Goal: Task Accomplishment & Management: Manage account settings

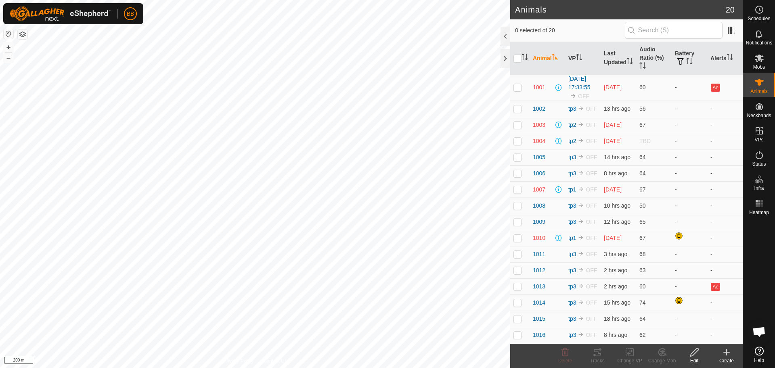
scroll to position [770, 0]
click at [607, 52] on th "Last Updated" at bounding box center [618, 58] width 36 height 33
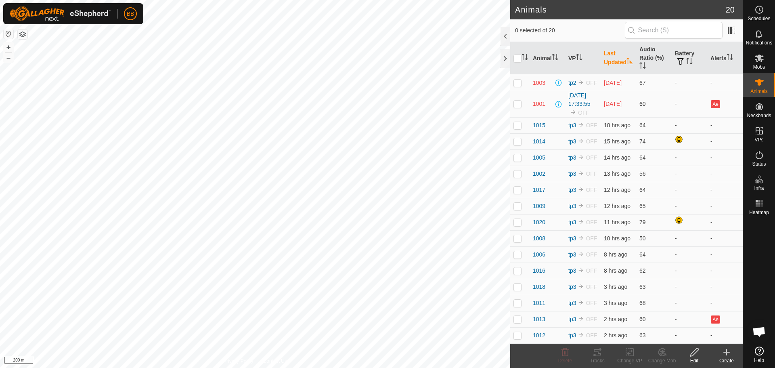
scroll to position [103, 0]
click at [516, 318] on p-checkbox at bounding box center [517, 318] width 8 height 6
checkbox input "false"
click at [574, 56] on th "VP" at bounding box center [583, 58] width 36 height 33
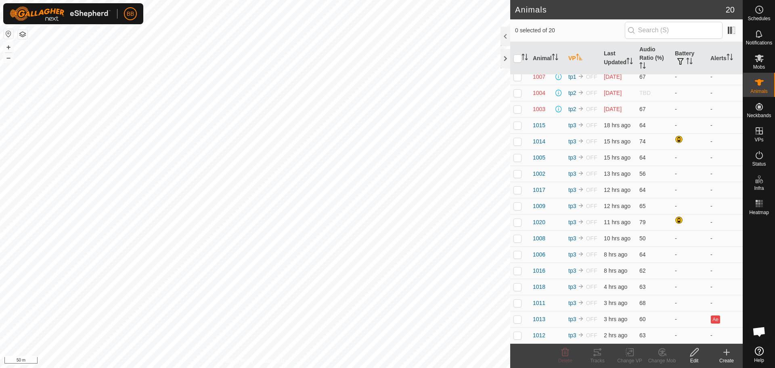
scroll to position [0, 0]
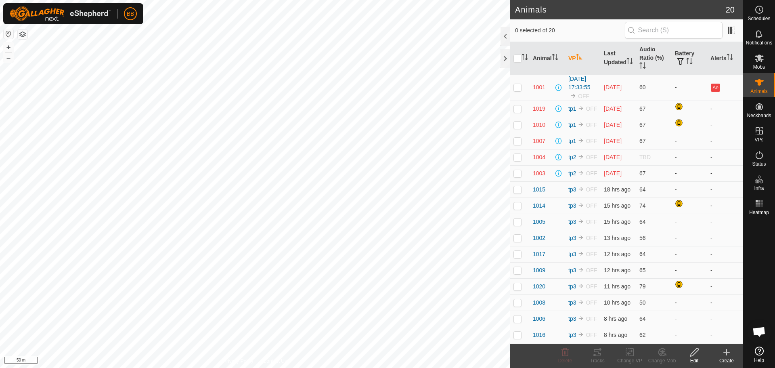
click at [574, 56] on th "VP" at bounding box center [583, 58] width 36 height 33
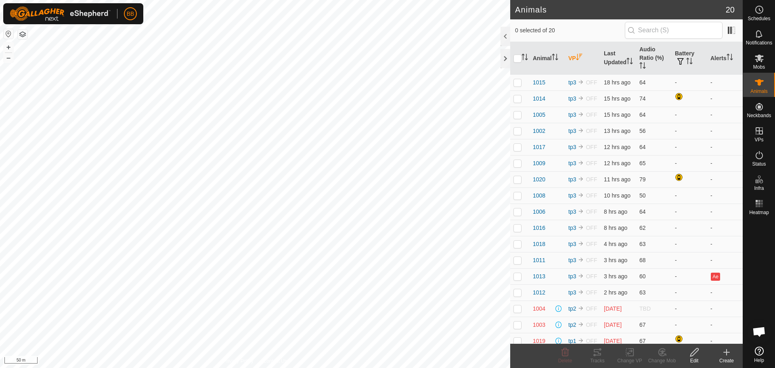
click at [574, 56] on th "VP" at bounding box center [583, 58] width 36 height 33
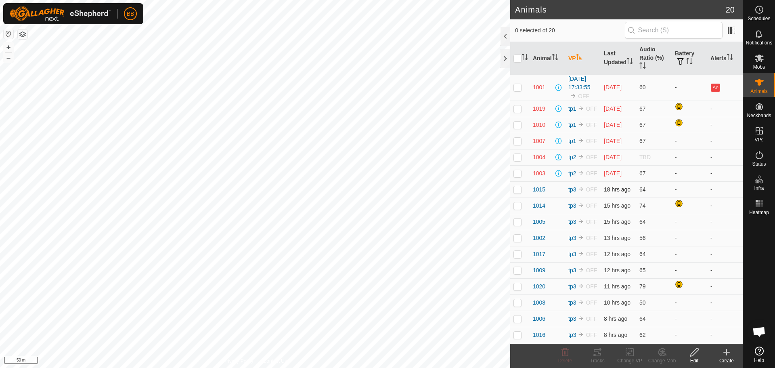
click at [519, 197] on td at bounding box center [519, 189] width 19 height 16
click at [516, 192] on p-checkbox at bounding box center [517, 189] width 8 height 6
checkbox input "false"
click at [686, 58] on icon "Activate to sort" at bounding box center [689, 61] width 6 height 6
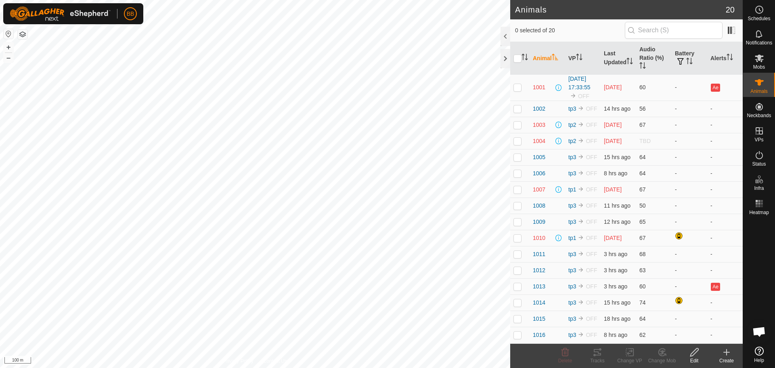
scroll to position [770, 0]
click at [570, 56] on th "VP" at bounding box center [583, 58] width 36 height 33
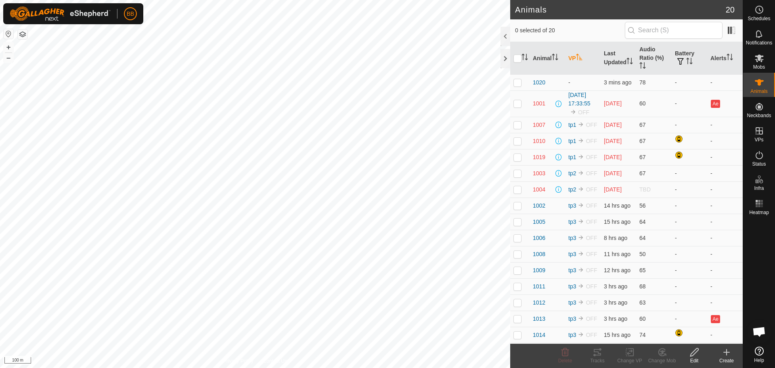
click at [570, 56] on th "VP" at bounding box center [583, 58] width 36 height 33
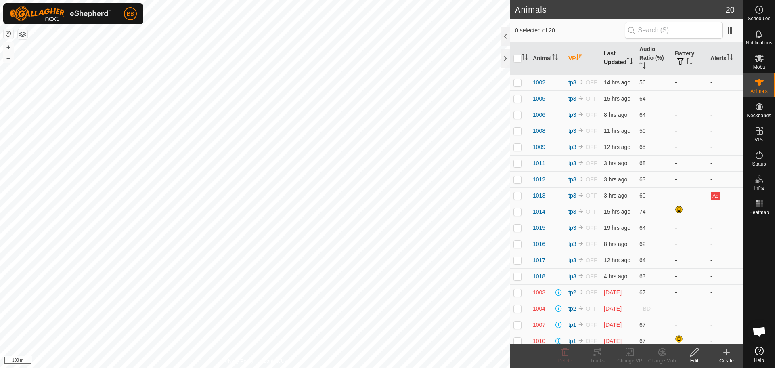
click at [601, 58] on th "Last Updated" at bounding box center [618, 58] width 36 height 33
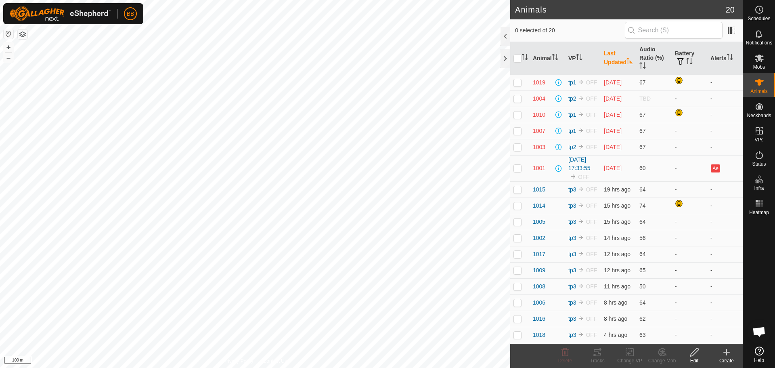
click at [601, 58] on th "Last Updated" at bounding box center [618, 58] width 36 height 33
